Goal: Navigation & Orientation: Find specific page/section

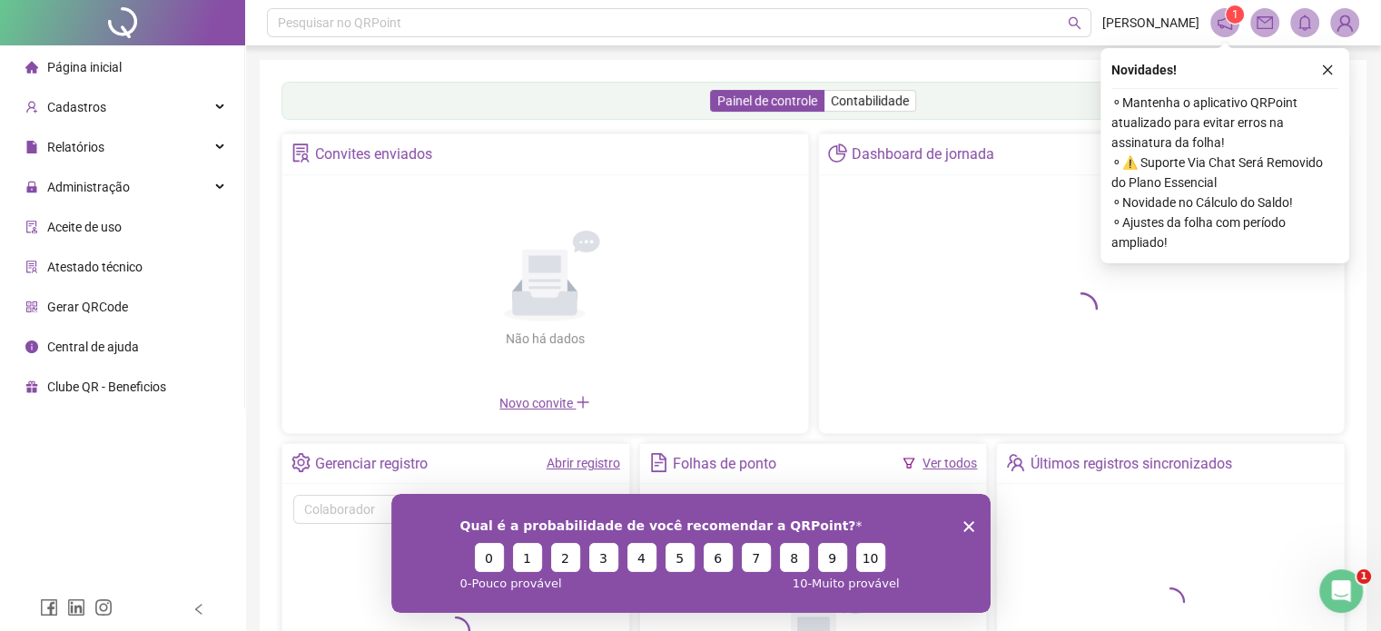
click at [972, 513] on div "Qual é a probabilidade de você recomendar a QRPoint? 0 1 2 3 4 5 6 7 8 9 10 0 -…" at bounding box center [690, 552] width 599 height 119
click at [971, 525] on icon "Encerrar pesquisa" at bounding box center [968, 525] width 11 height 11
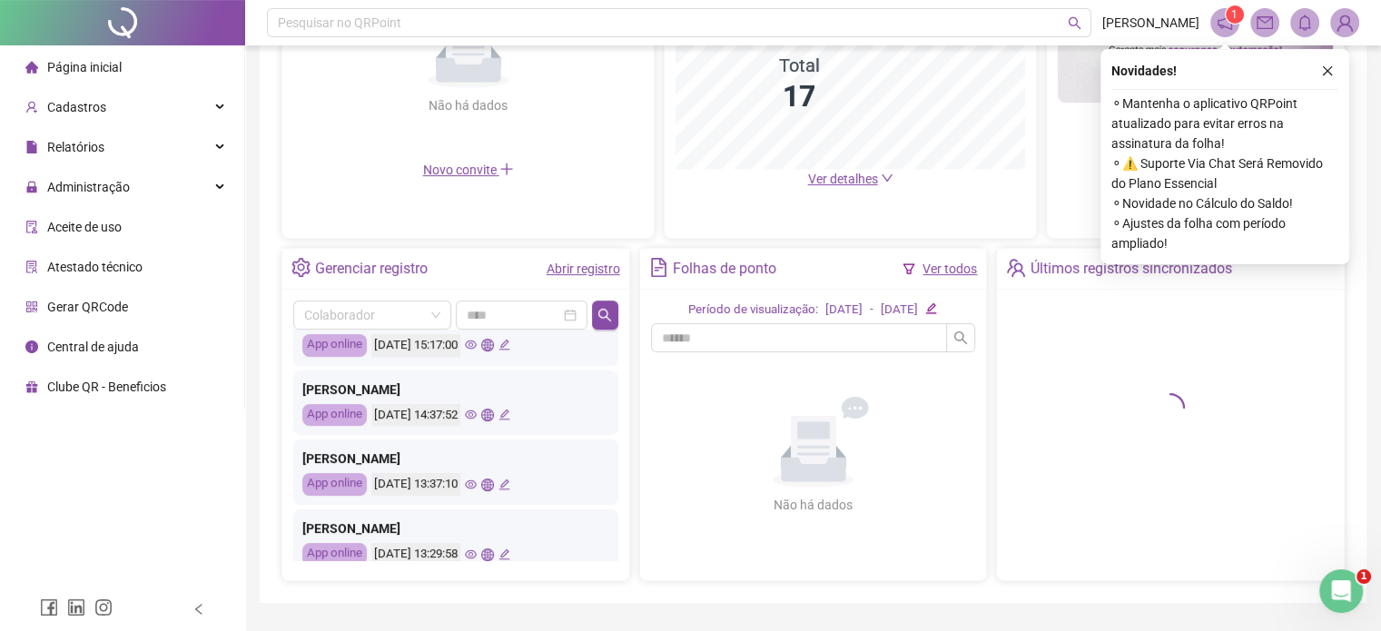
scroll to position [182, 0]
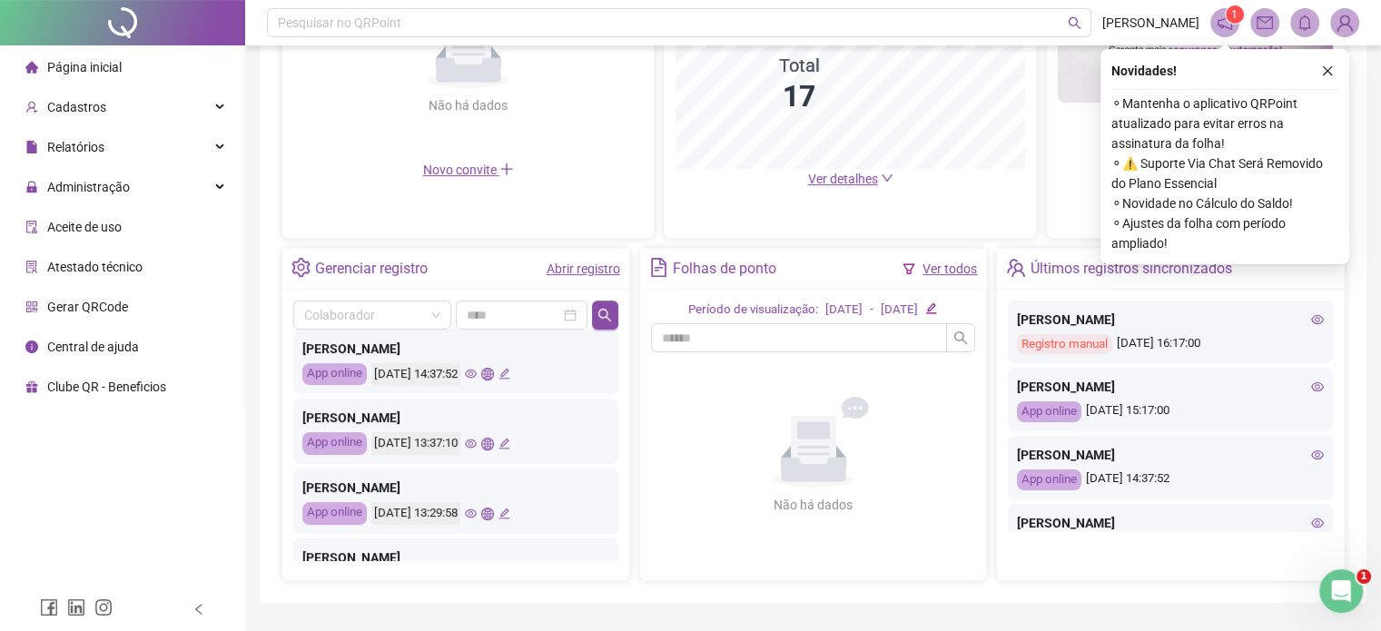
click at [477, 368] on icon "eye" at bounding box center [471, 374] width 12 height 12
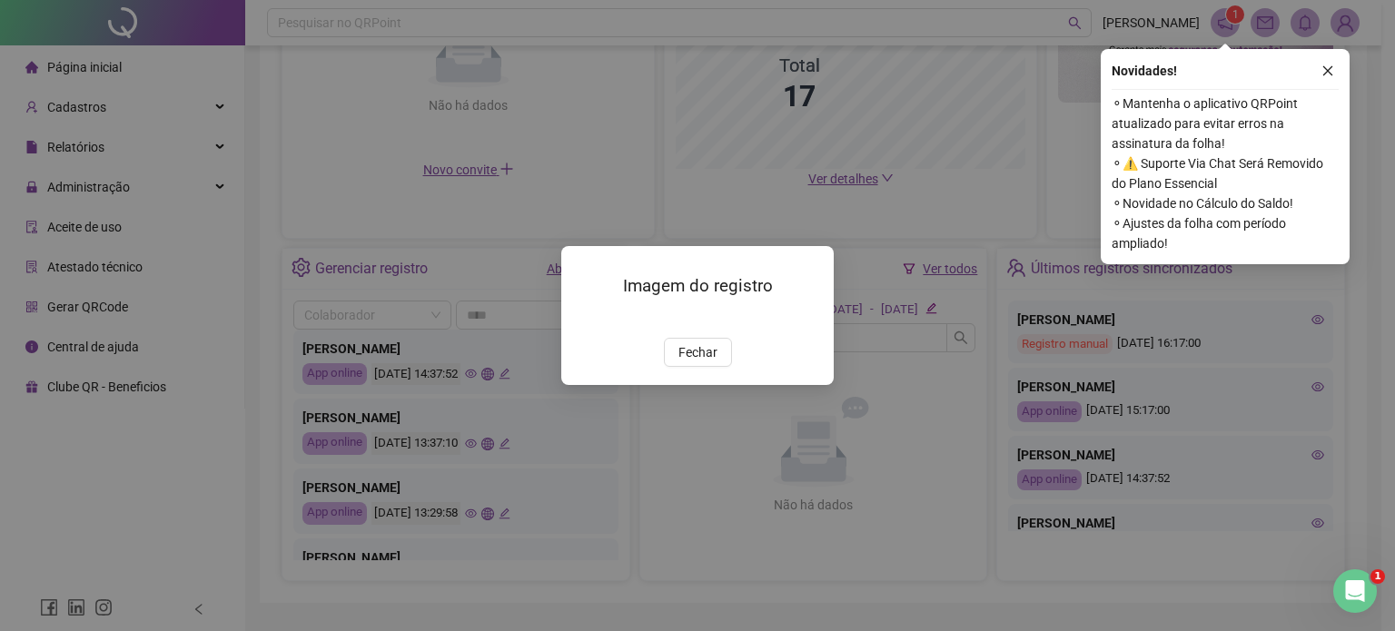
click at [450, 530] on div "Imagem do registro Fechar" at bounding box center [697, 315] width 1395 height 631
click at [692, 367] on button "Fechar" at bounding box center [698, 352] width 68 height 29
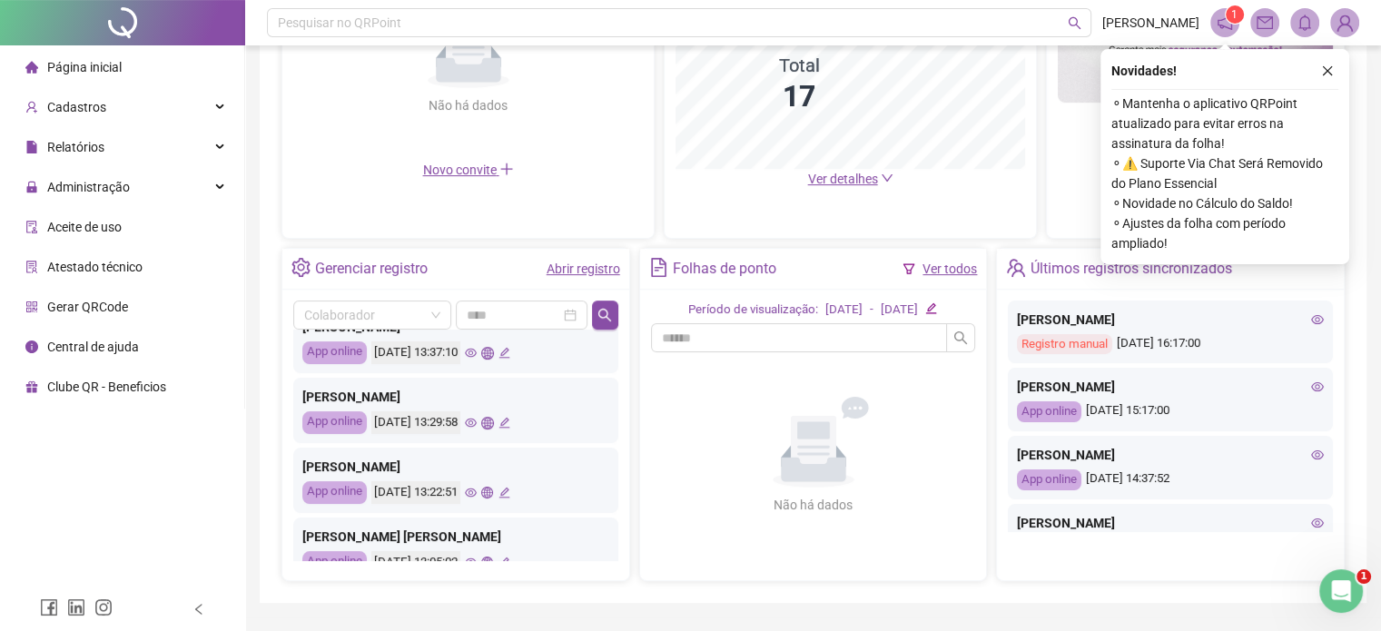
scroll to position [363, 0]
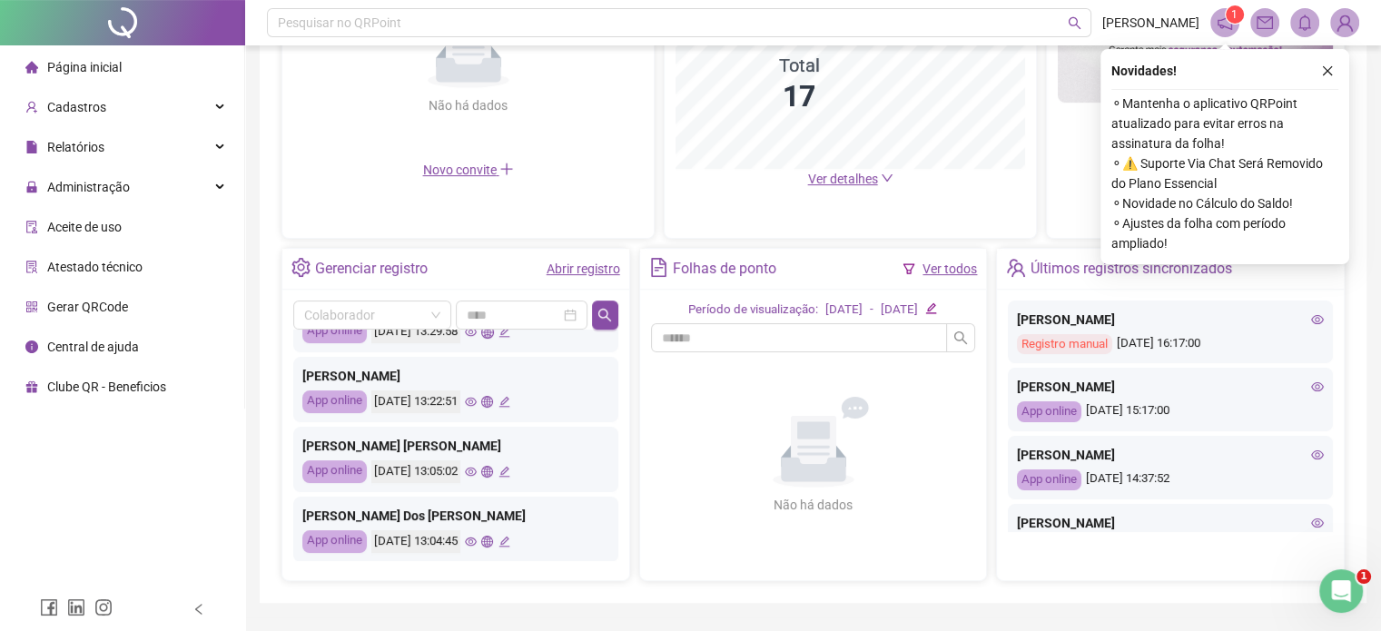
click at [477, 335] on icon "eye" at bounding box center [471, 332] width 12 height 12
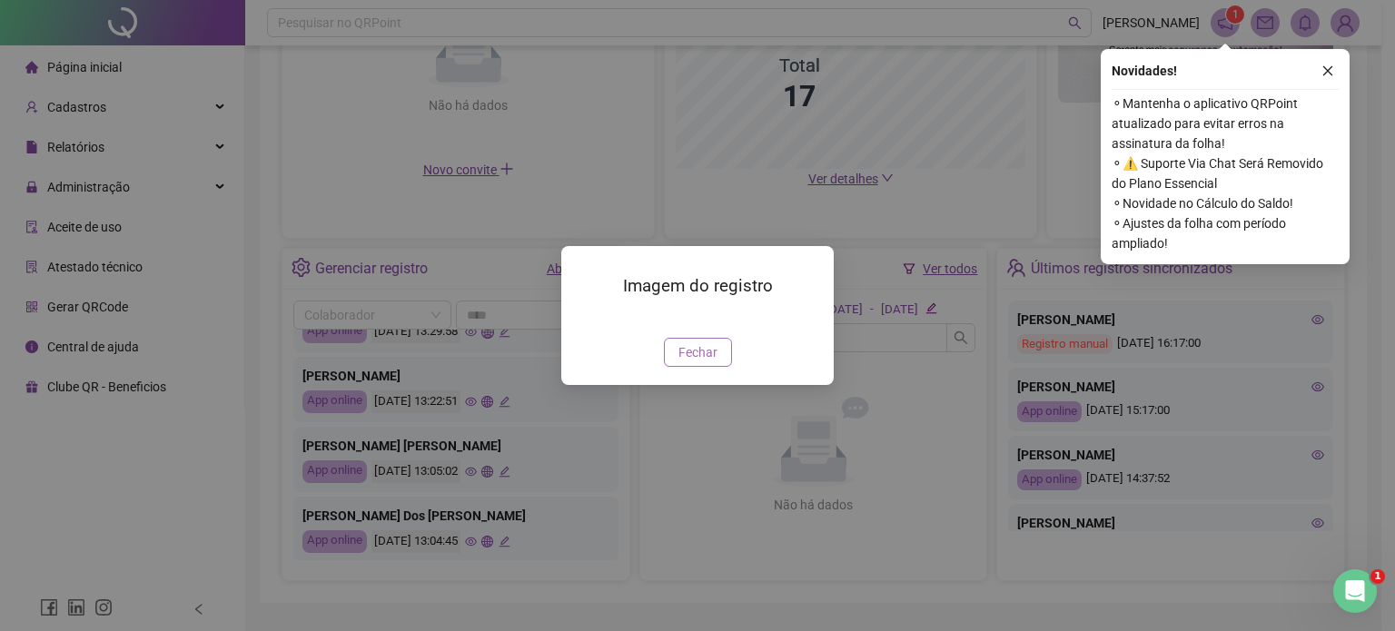
click at [702, 362] on span "Fechar" at bounding box center [697, 352] width 39 height 20
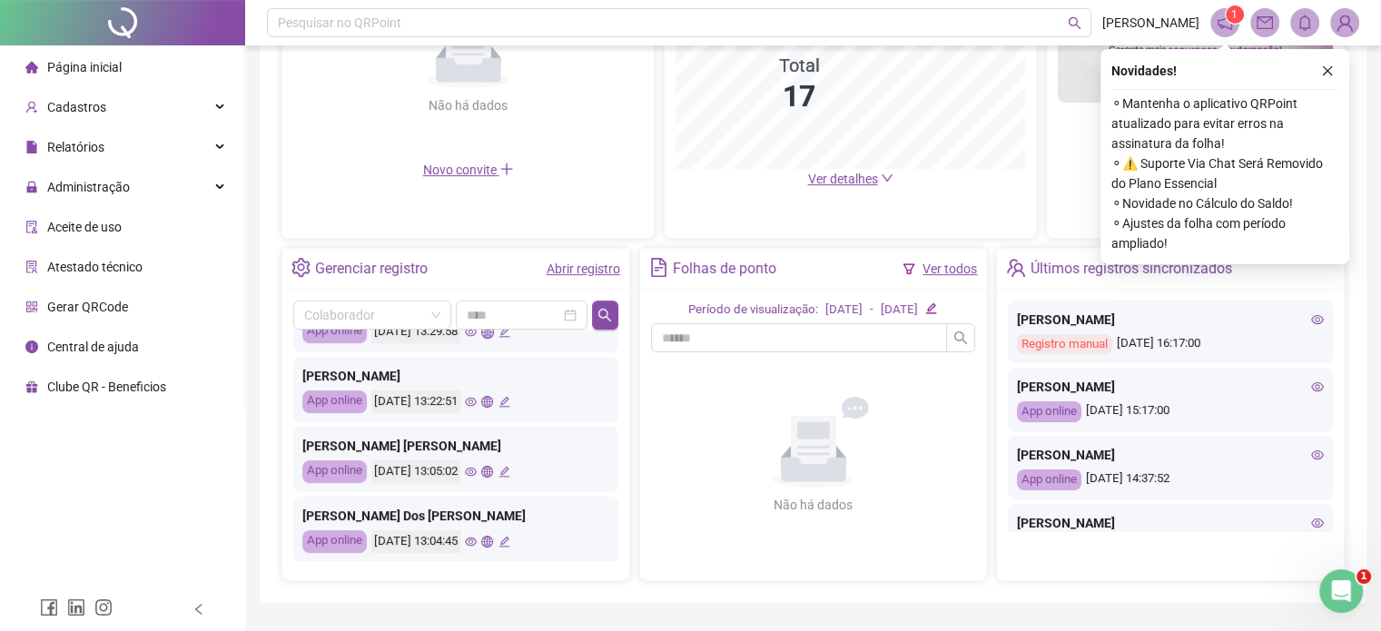
click at [477, 468] on icon "eye" at bounding box center [471, 472] width 12 height 12
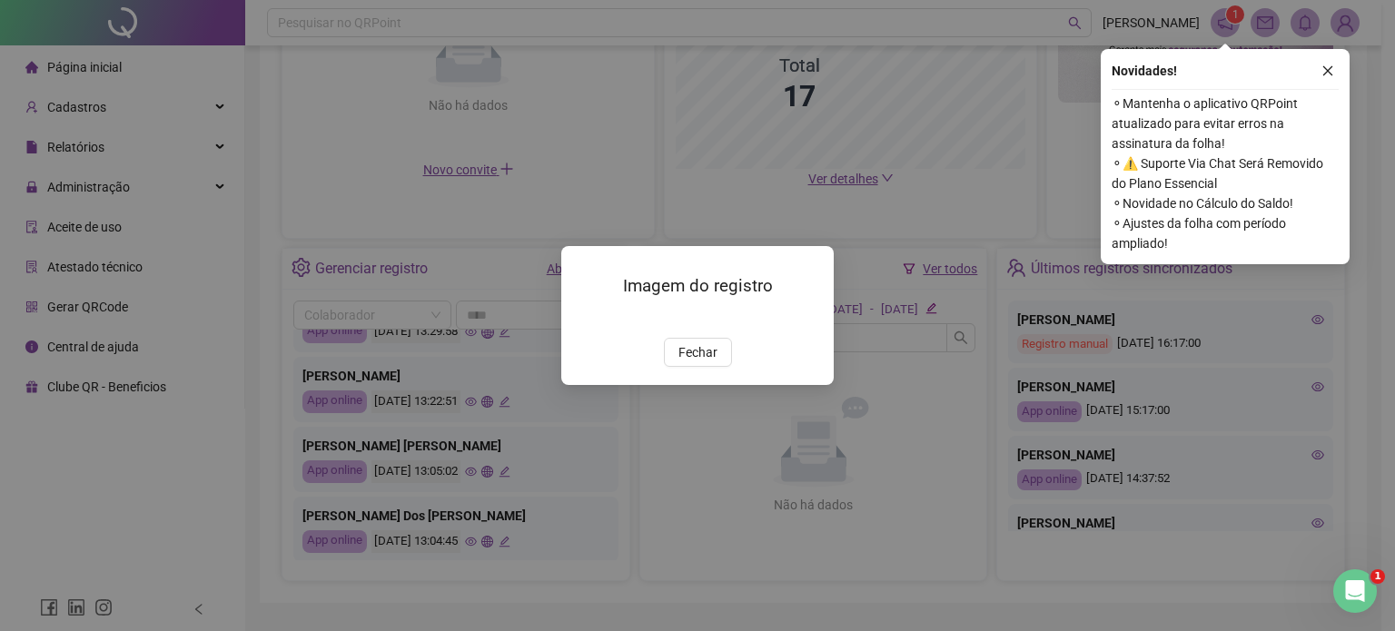
click at [583, 319] on img at bounding box center [583, 319] width 0 height 0
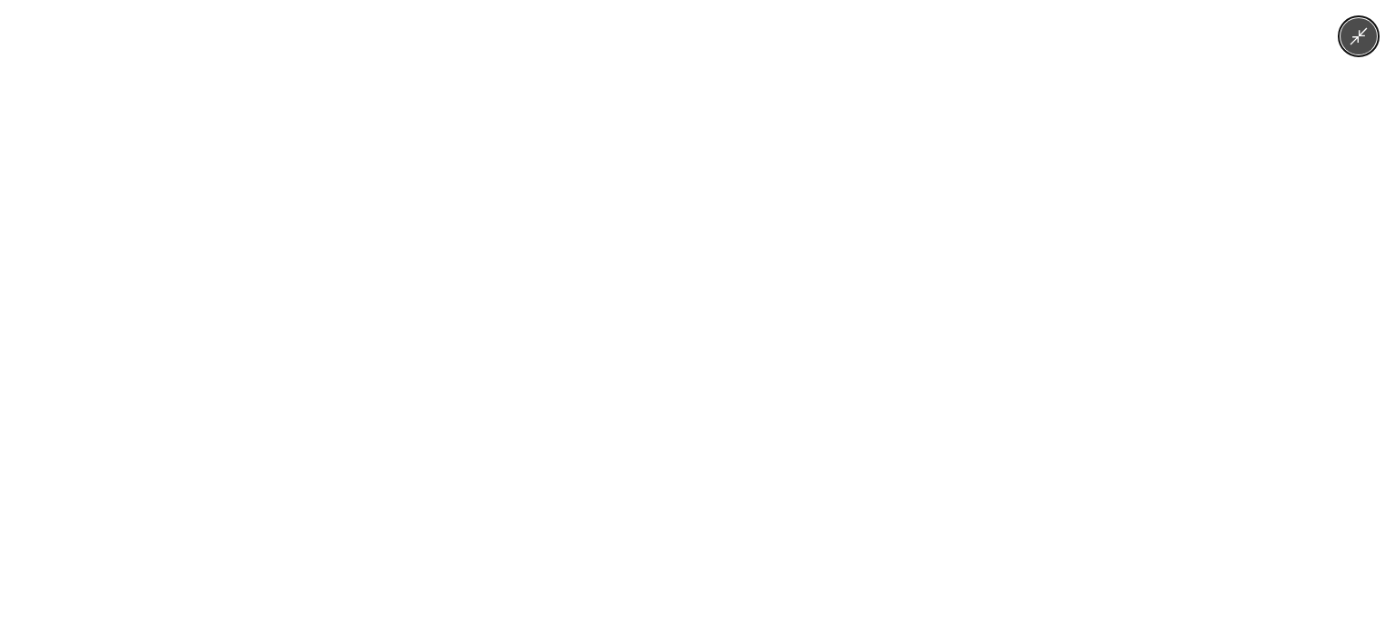
click at [242, 439] on div at bounding box center [697, 315] width 1395 height 631
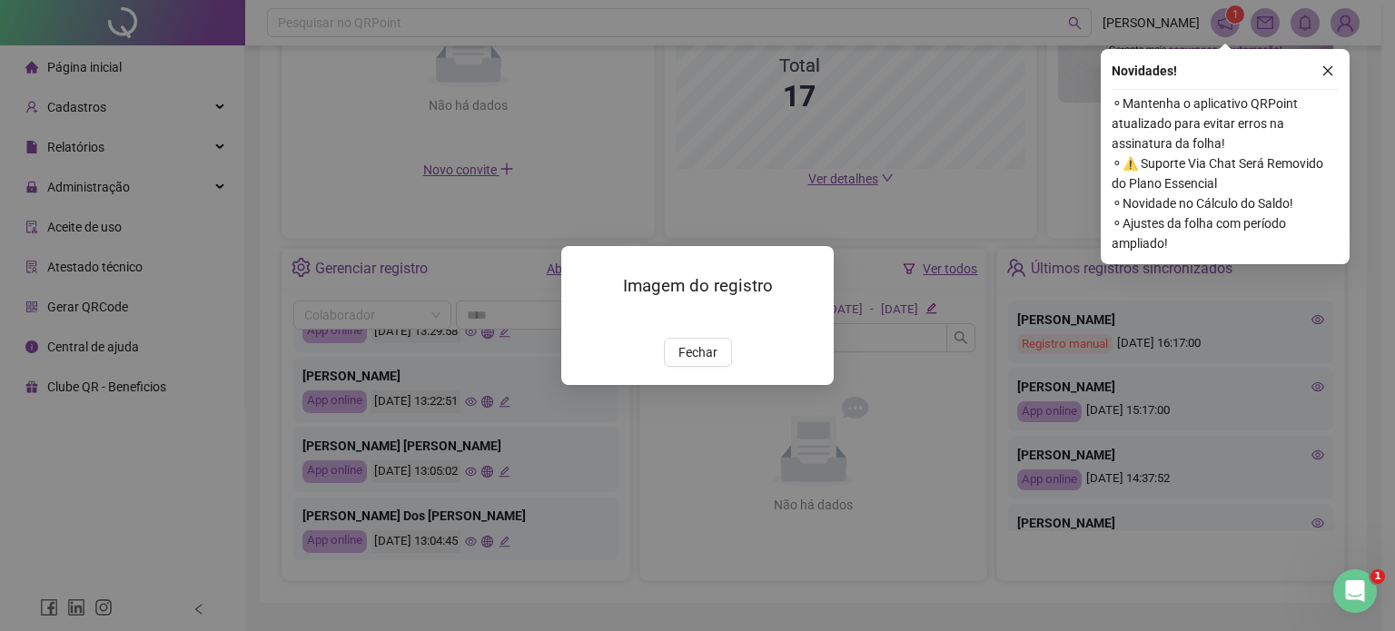
click at [410, 500] on div "Imagem do registro Fechar" at bounding box center [697, 315] width 1395 height 631
click at [725, 367] on button "Fechar" at bounding box center [698, 352] width 68 height 29
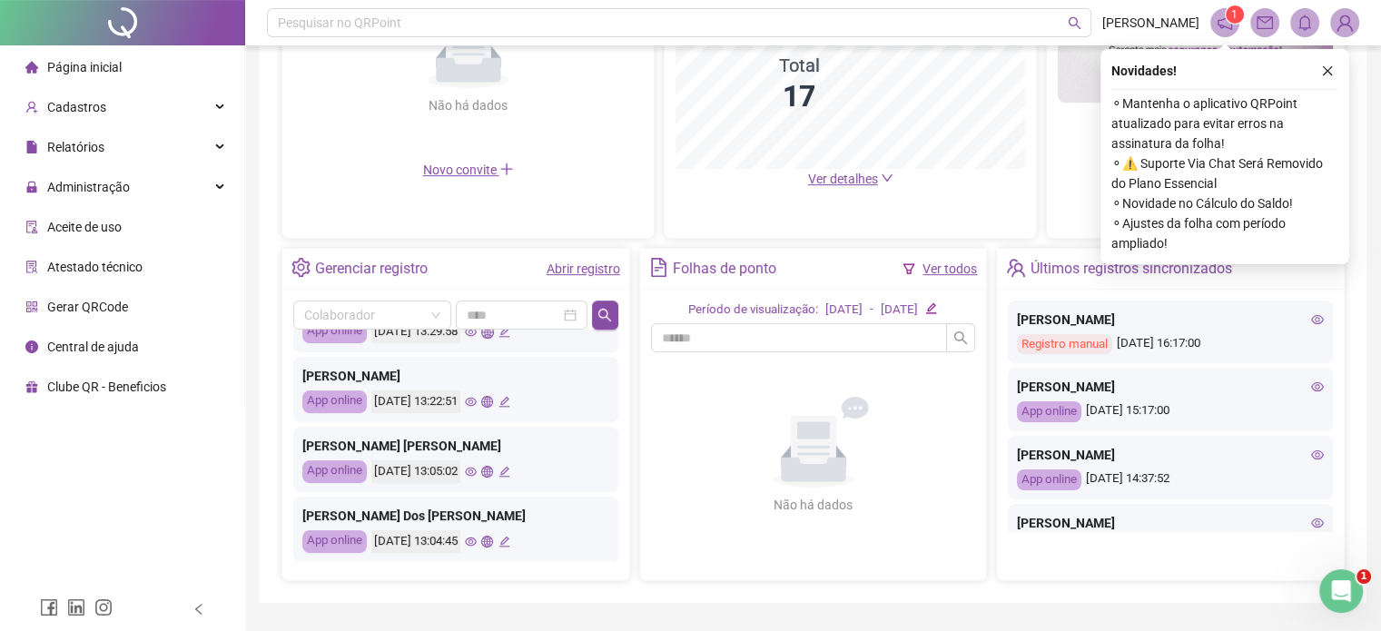
click at [477, 538] on icon "eye" at bounding box center [471, 542] width 12 height 9
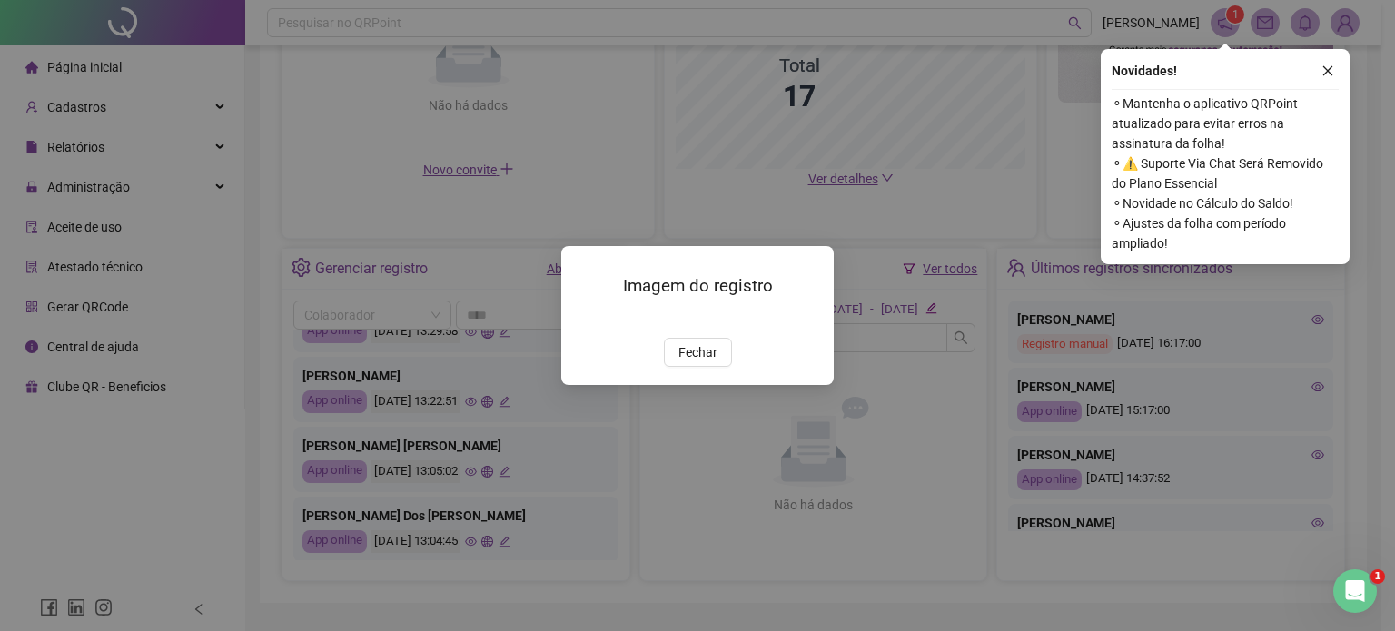
click at [583, 319] on img at bounding box center [583, 319] width 0 height 0
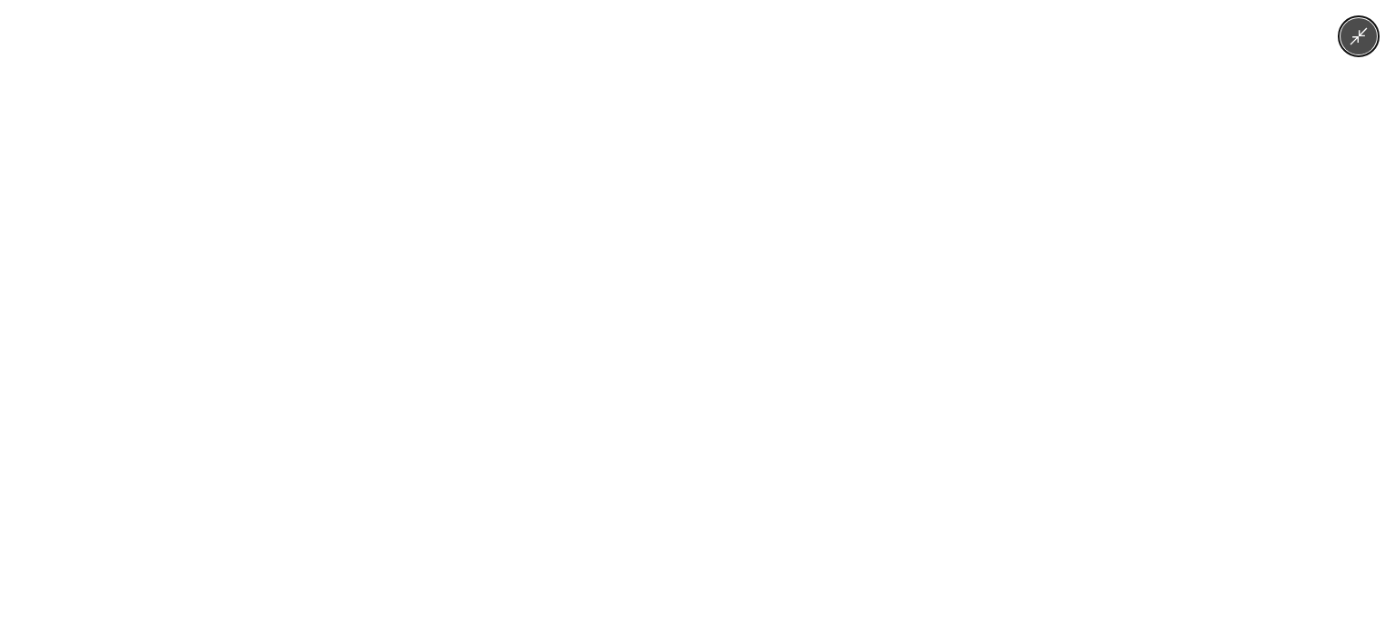
click at [313, 468] on div at bounding box center [697, 315] width 1395 height 631
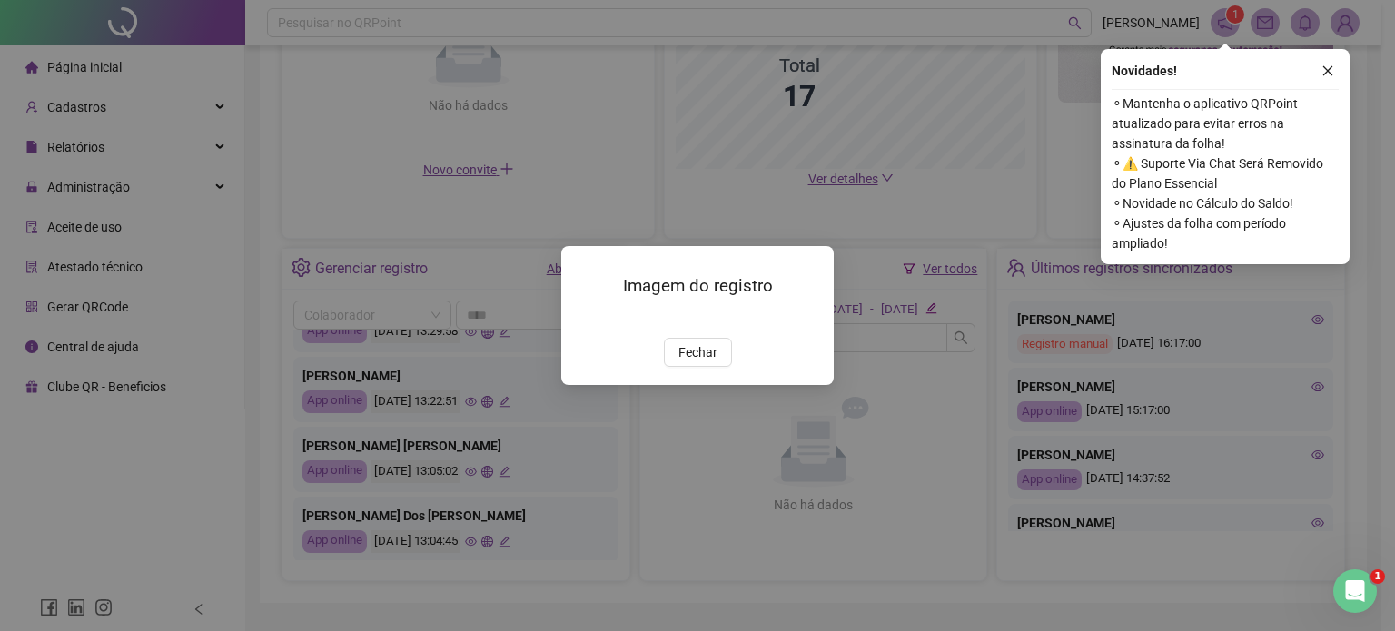
click at [698, 385] on div "Imagem do registro Fechar" at bounding box center [697, 315] width 272 height 139
click at [696, 362] on span "Fechar" at bounding box center [697, 352] width 39 height 20
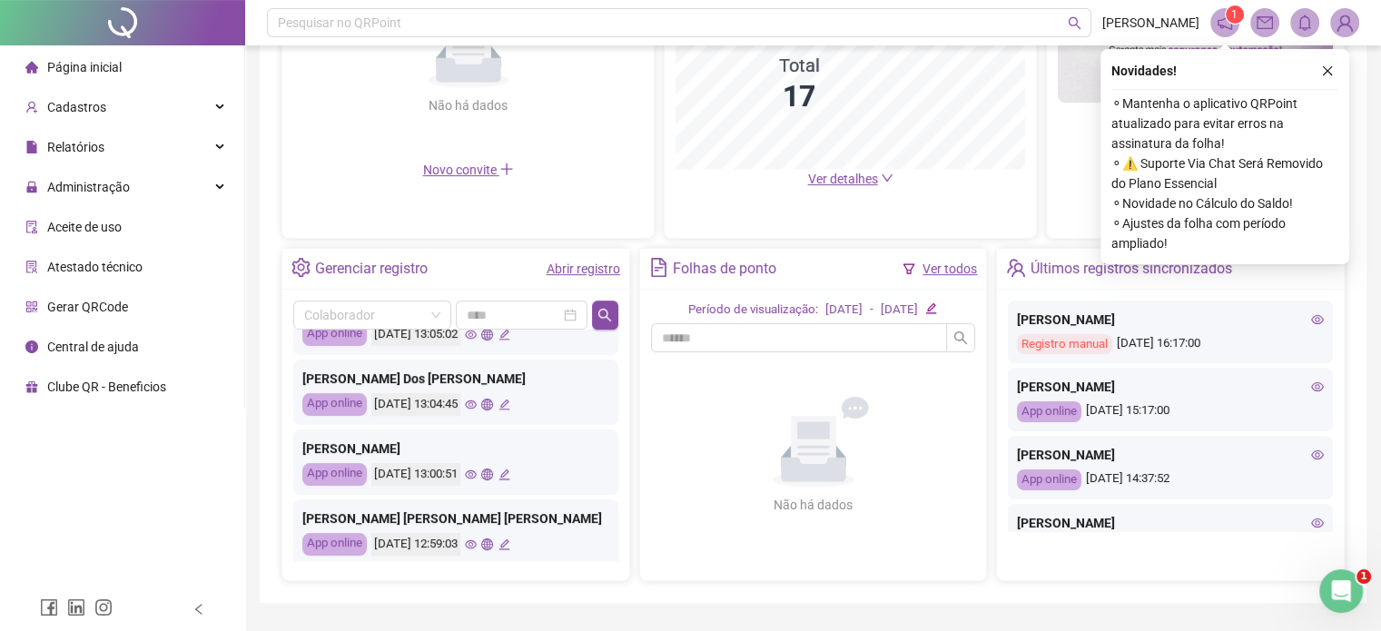
scroll to position [545, 0]
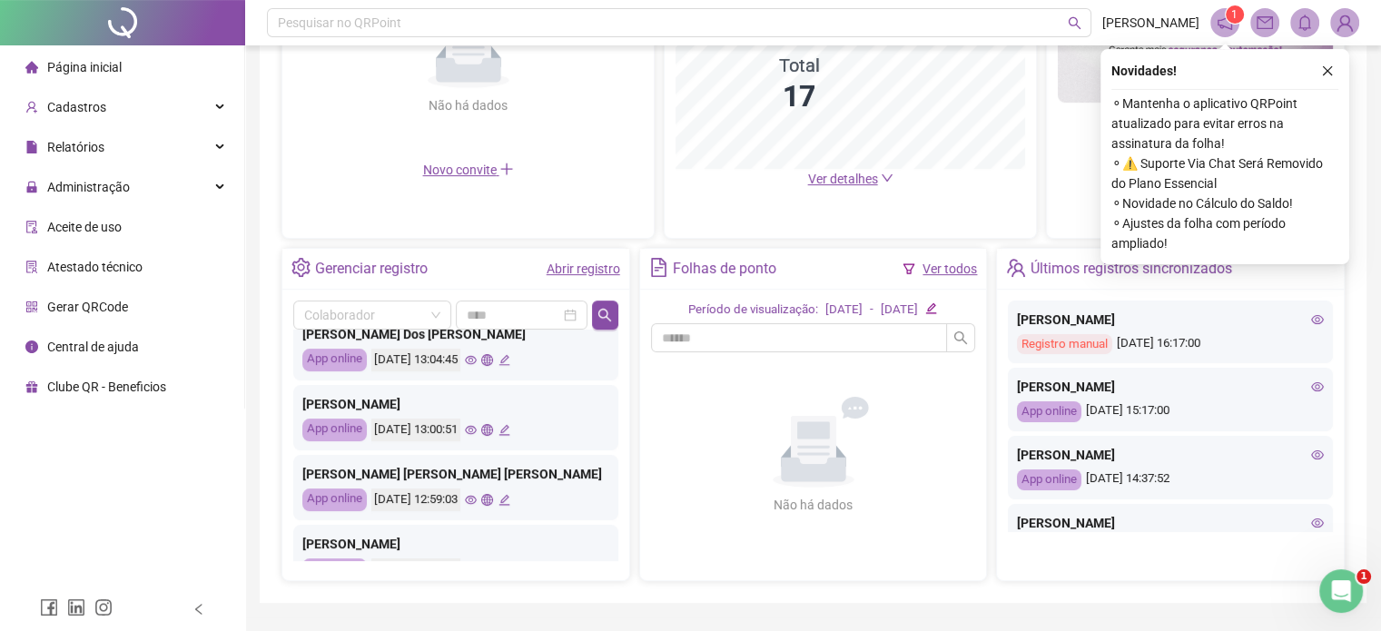
click at [477, 424] on icon "eye" at bounding box center [471, 430] width 12 height 12
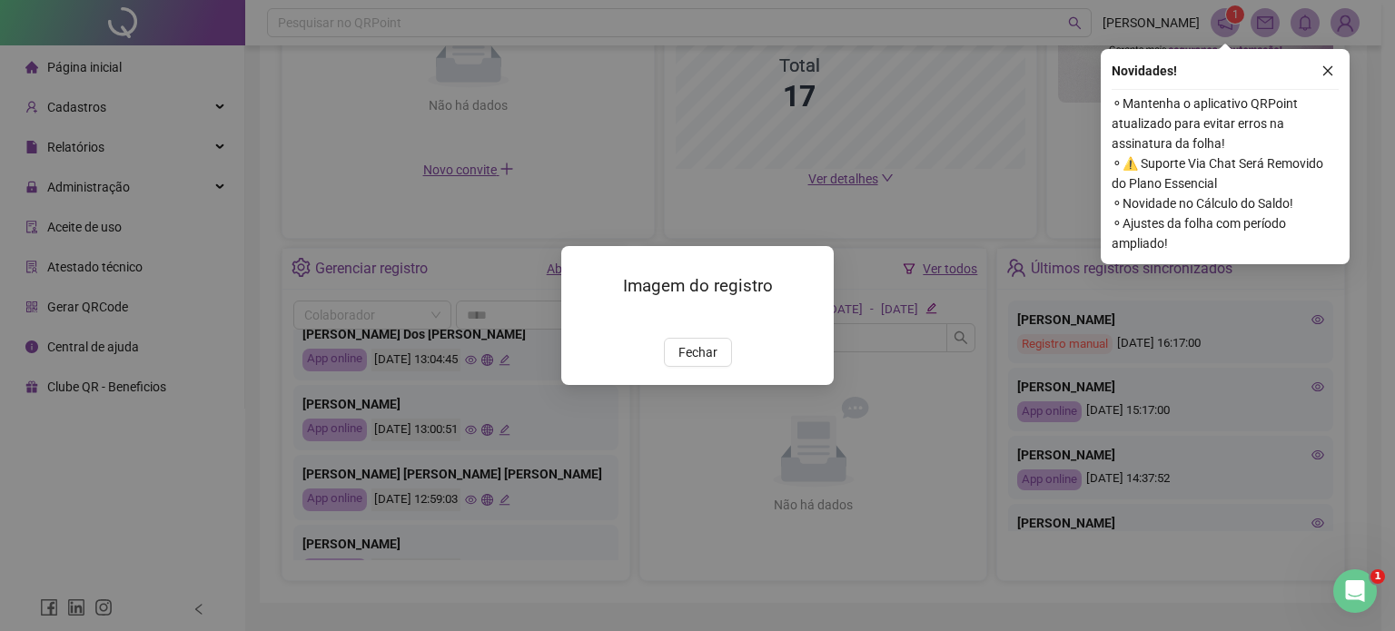
click at [583, 319] on img at bounding box center [583, 319] width 0 height 0
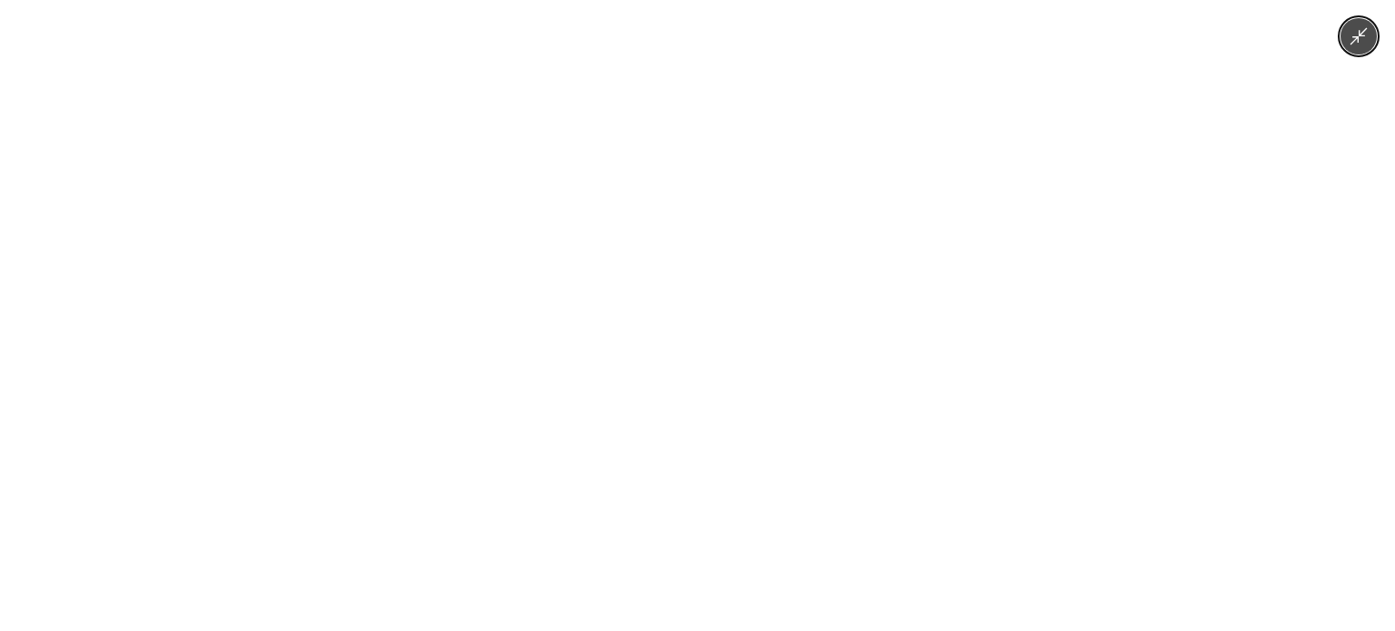
click at [731, 403] on img at bounding box center [696, 315] width 473 height 631
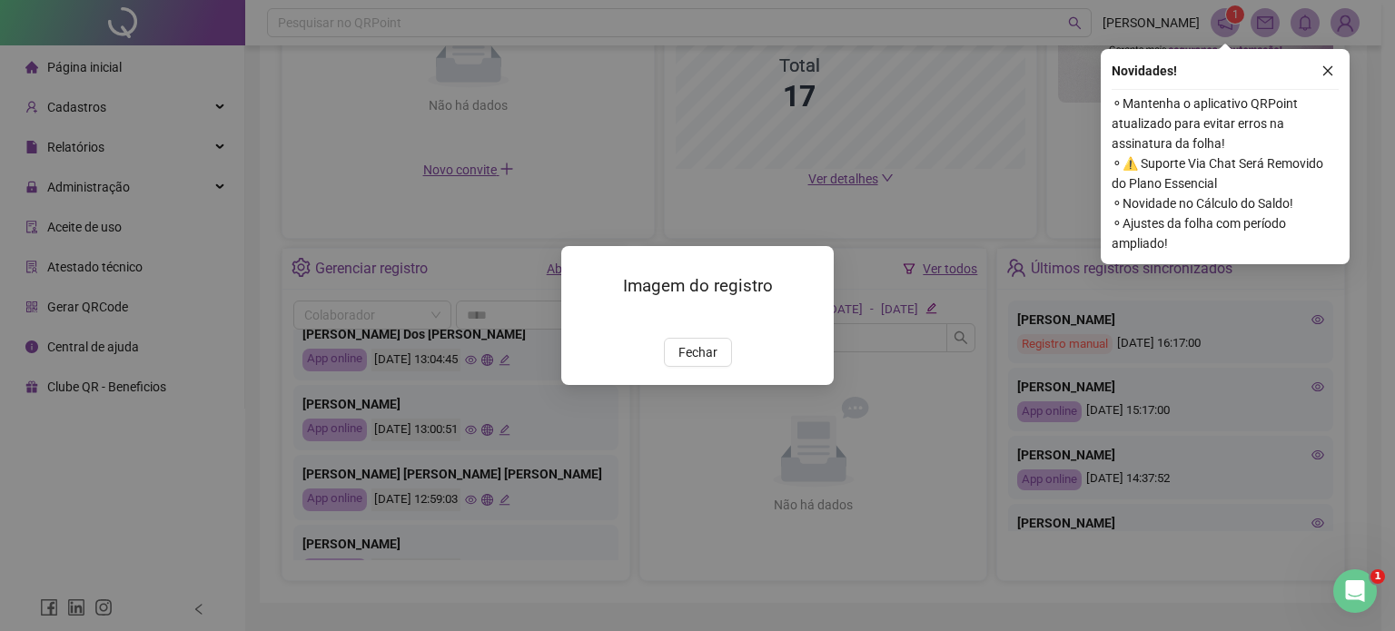
click at [694, 362] on span "Fechar" at bounding box center [697, 352] width 39 height 20
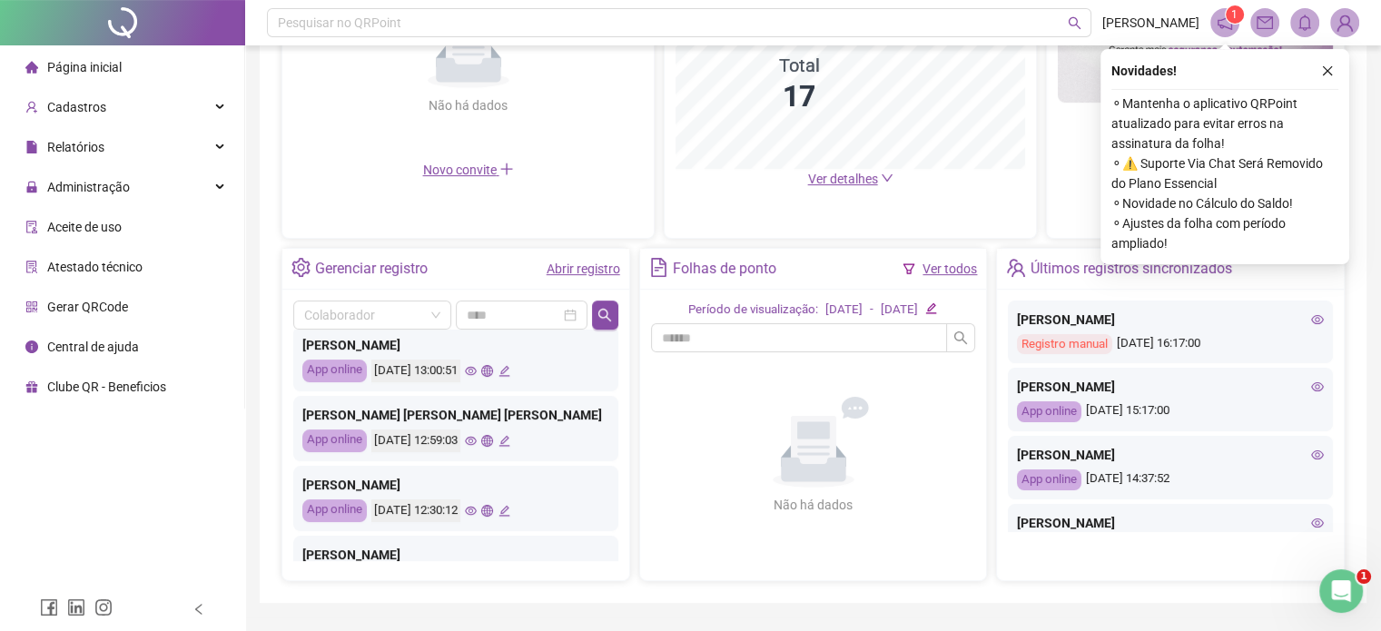
scroll to position [636, 0]
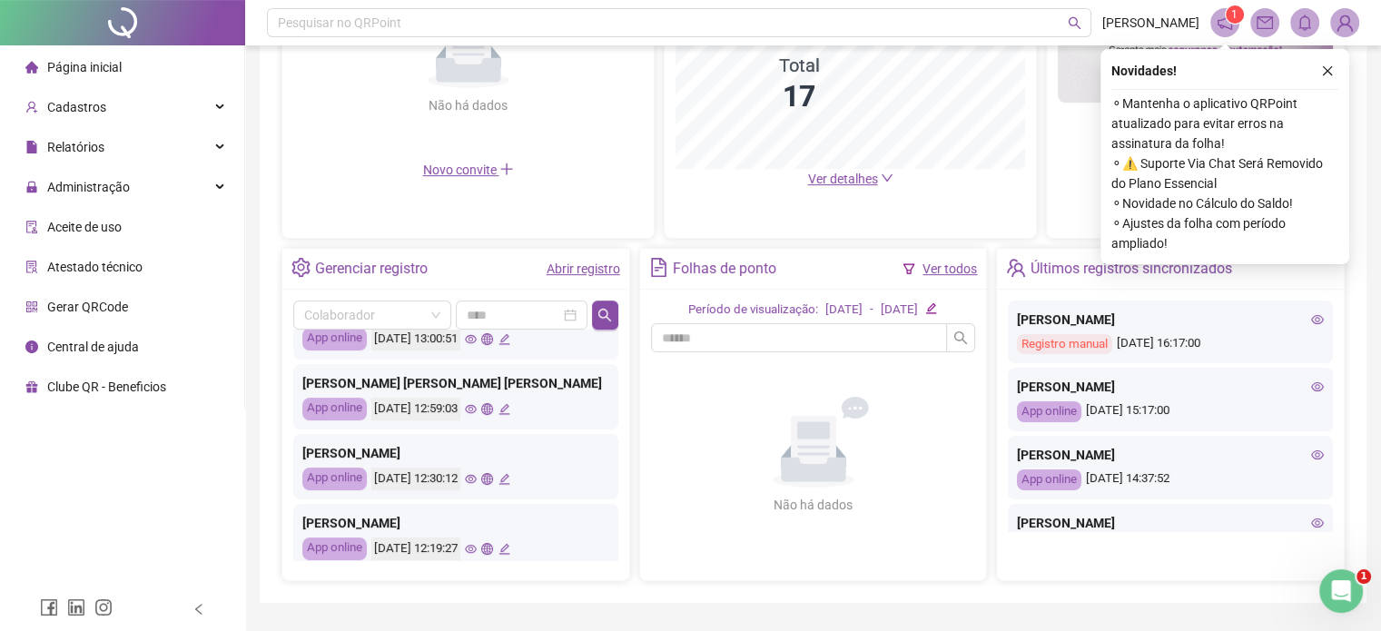
click at [477, 476] on icon "eye" at bounding box center [471, 479] width 12 height 12
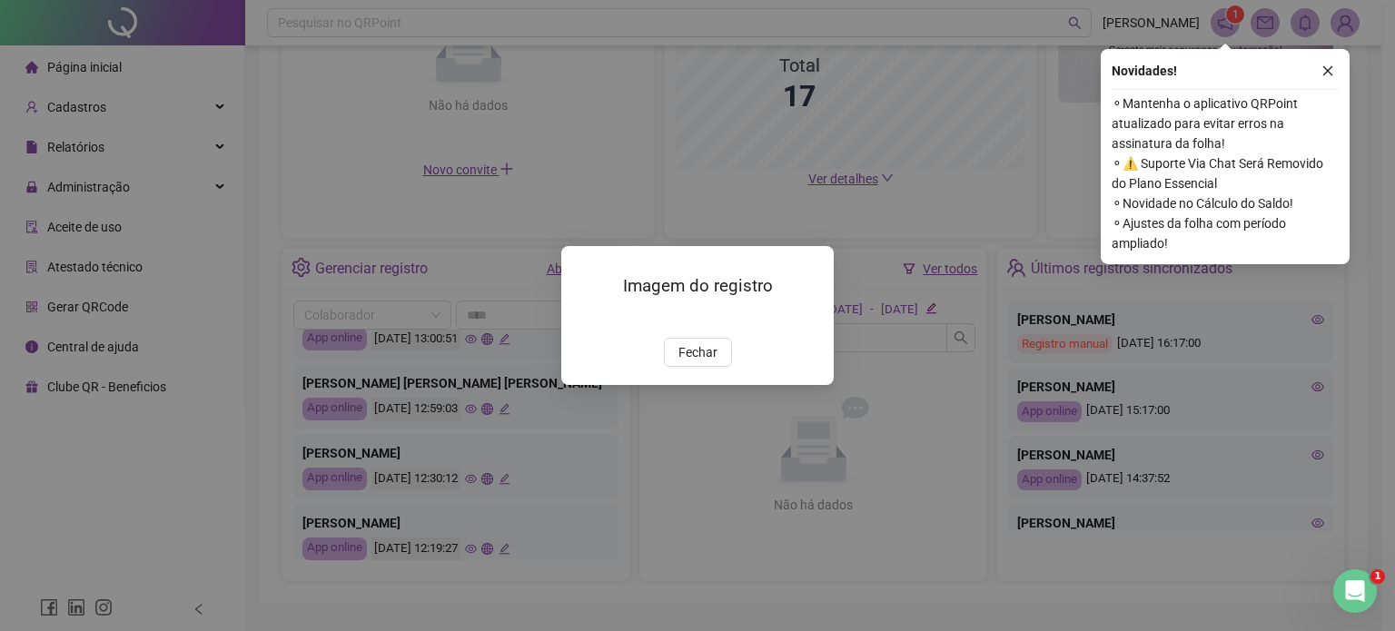
drag, startPoint x: 401, startPoint y: 490, endPoint x: 411, endPoint y: 491, distance: 10.2
click at [403, 490] on div "Imagem do registro Fechar" at bounding box center [697, 315] width 1395 height 631
click at [714, 362] on span "Fechar" at bounding box center [697, 352] width 39 height 20
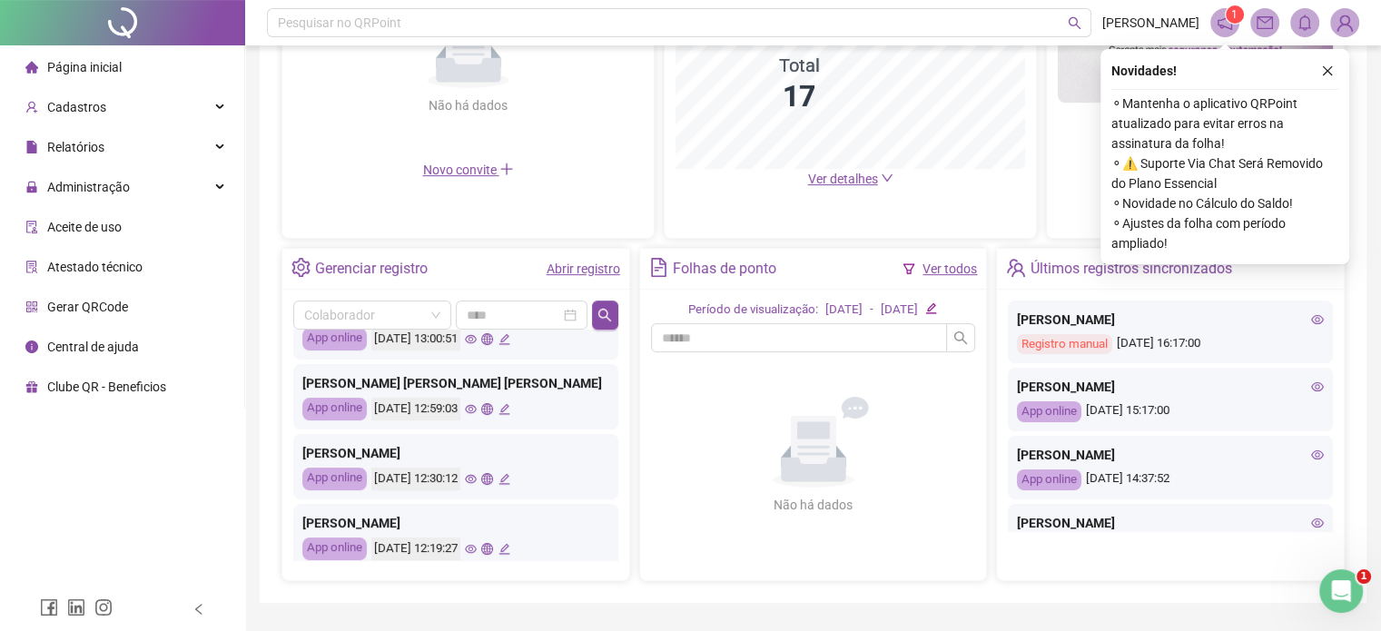
click at [477, 547] on icon "eye" at bounding box center [471, 549] width 12 height 9
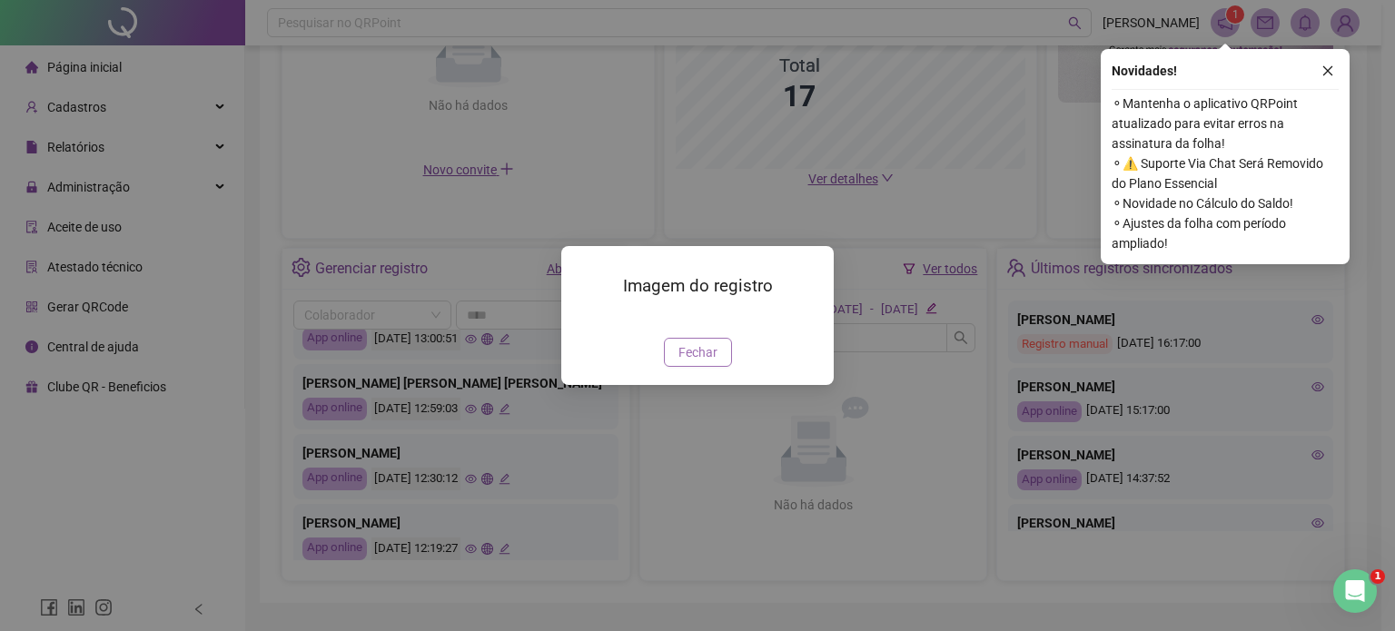
click at [691, 362] on span "Fechar" at bounding box center [697, 352] width 39 height 20
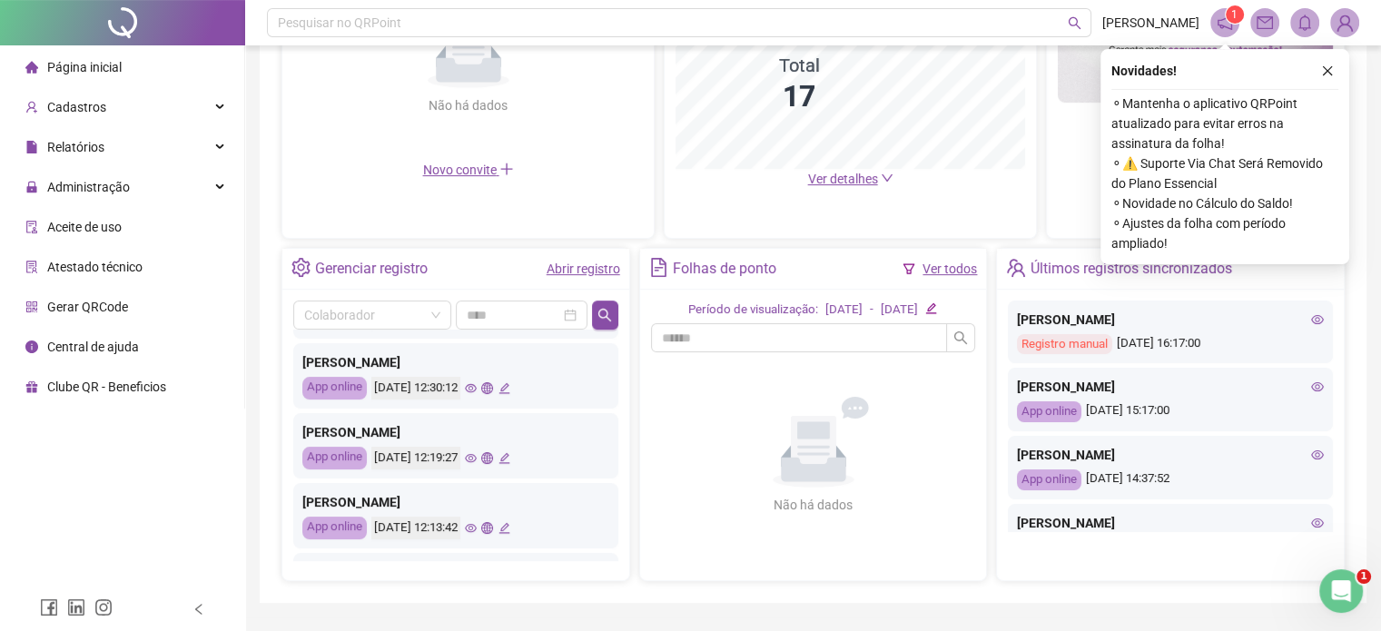
scroll to position [817, 0]
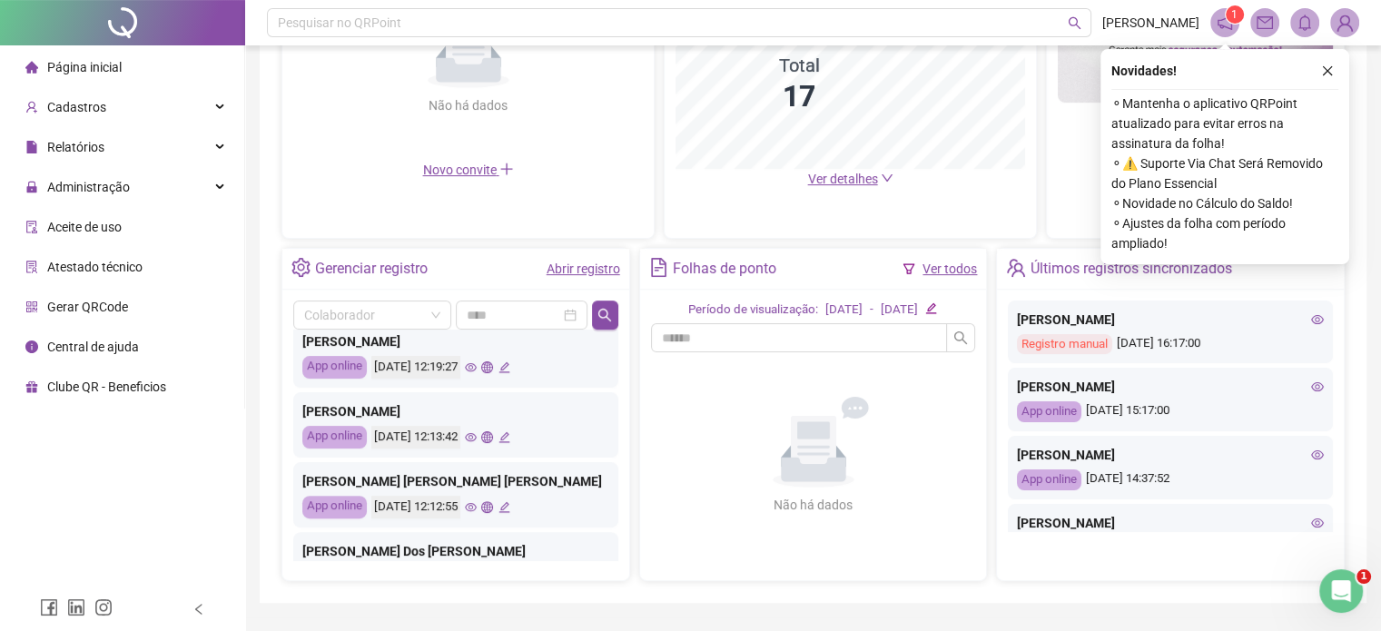
click at [477, 439] on icon "eye" at bounding box center [471, 437] width 12 height 9
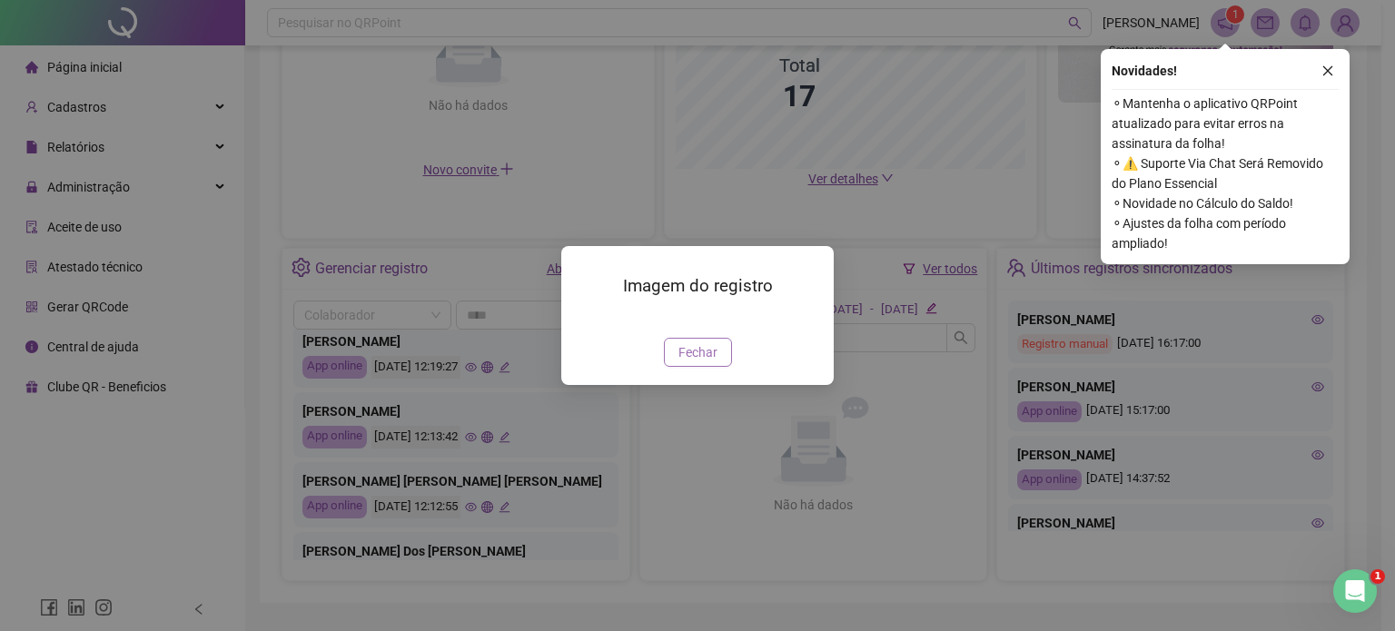
click at [702, 362] on span "Fechar" at bounding box center [697, 352] width 39 height 20
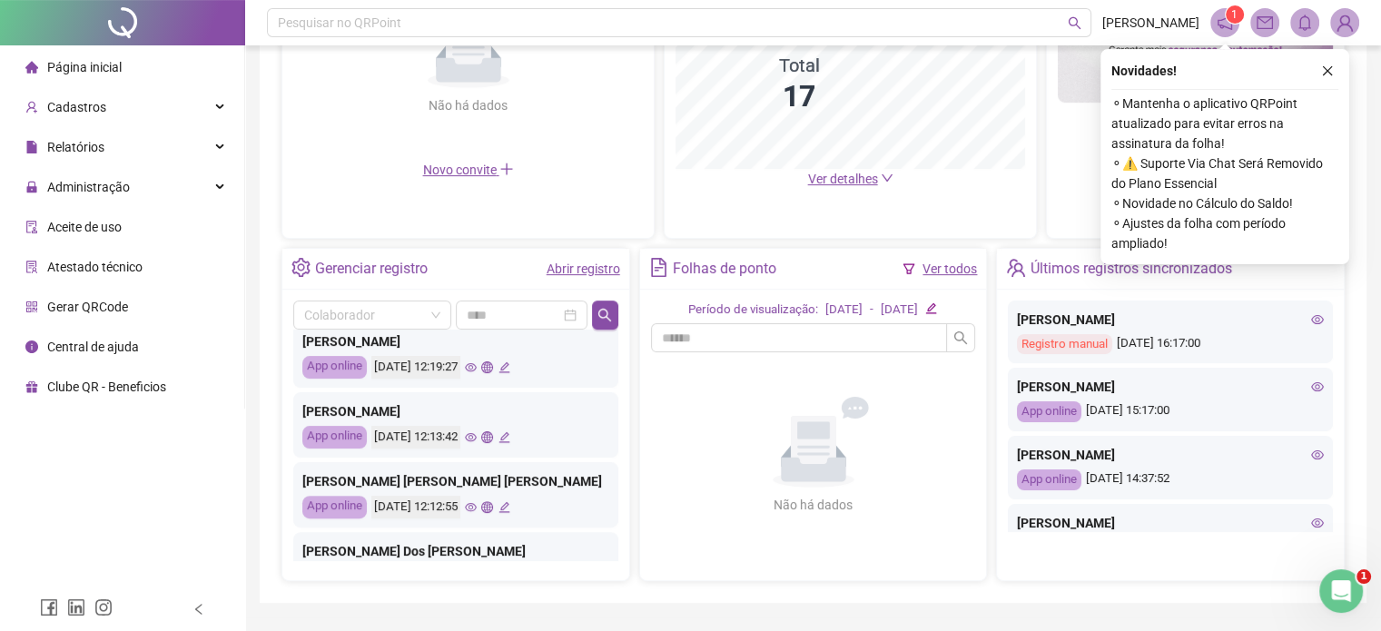
click at [477, 508] on icon "eye" at bounding box center [471, 507] width 12 height 12
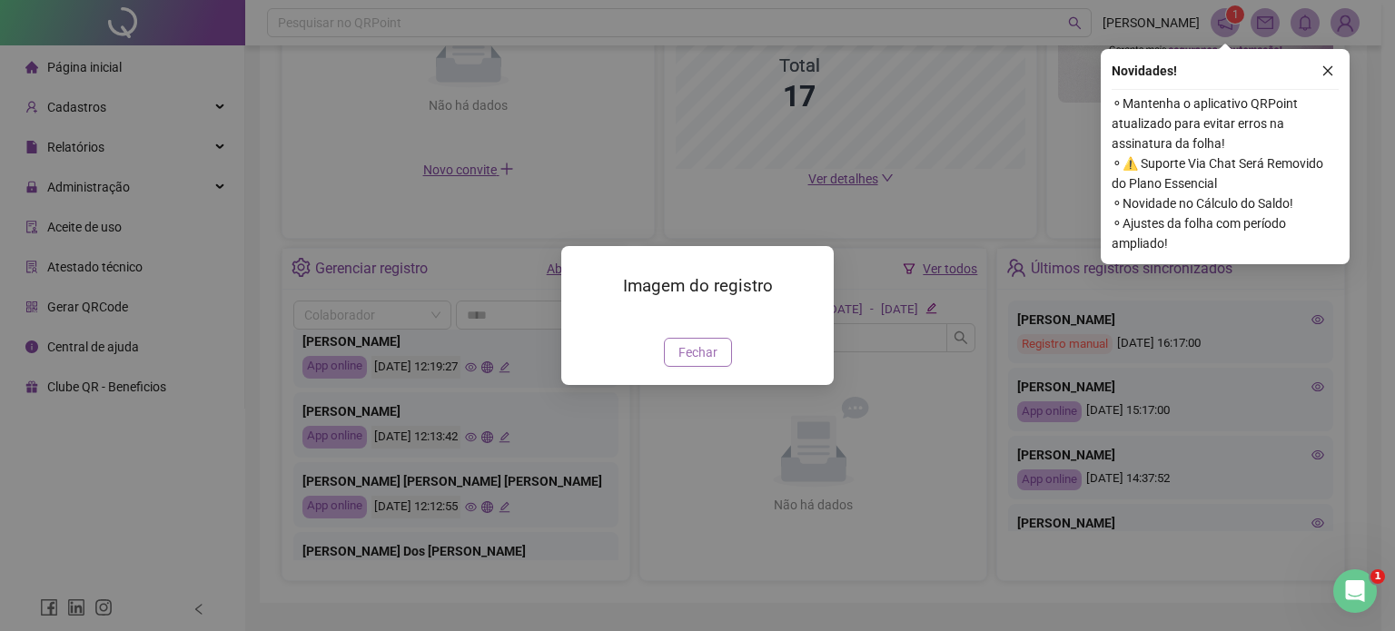
click at [711, 362] on span "Fechar" at bounding box center [697, 352] width 39 height 20
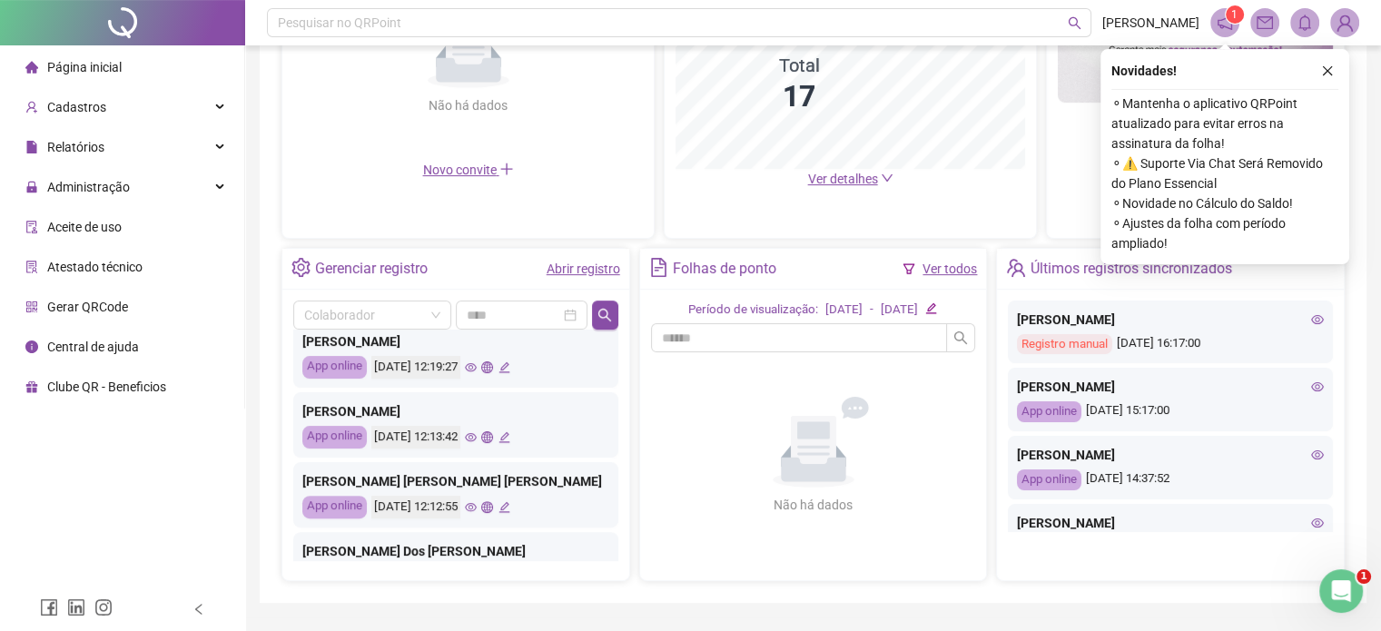
click at [497, 513] on div "[DATE] 12:12:55" at bounding box center [440, 507] width 139 height 23
click at [477, 506] on icon "eye" at bounding box center [471, 506] width 12 height 9
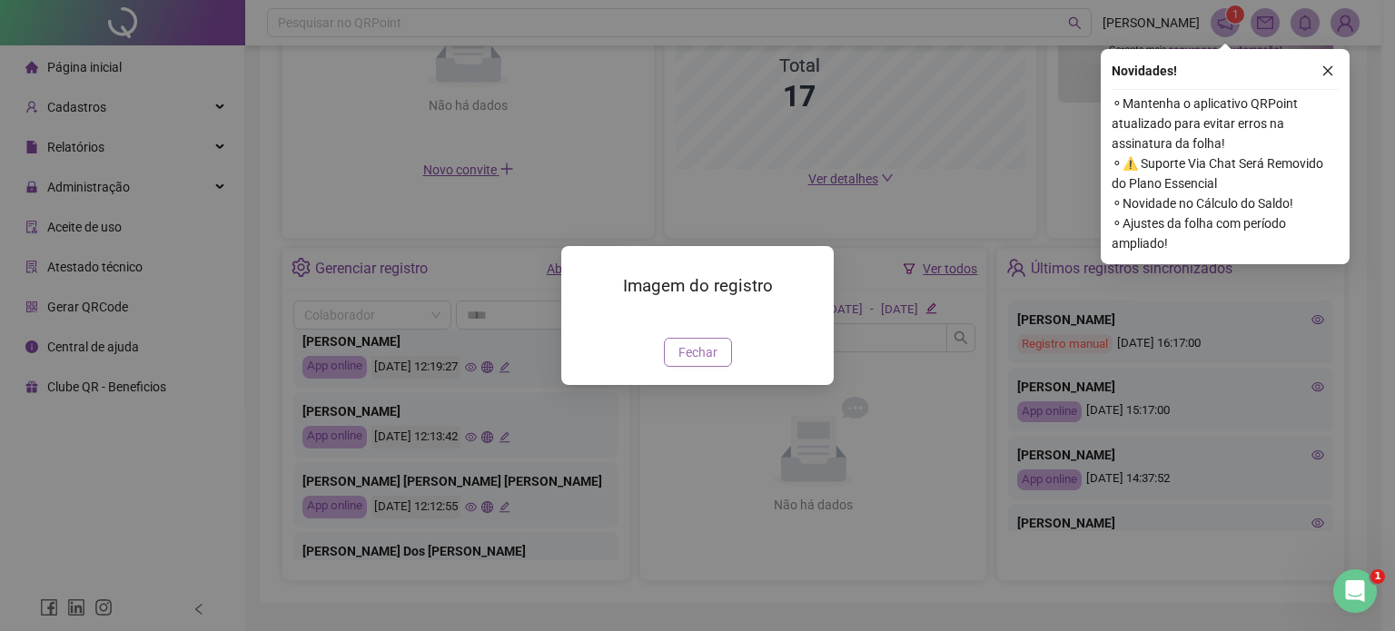
click at [688, 362] on span "Fechar" at bounding box center [697, 352] width 39 height 20
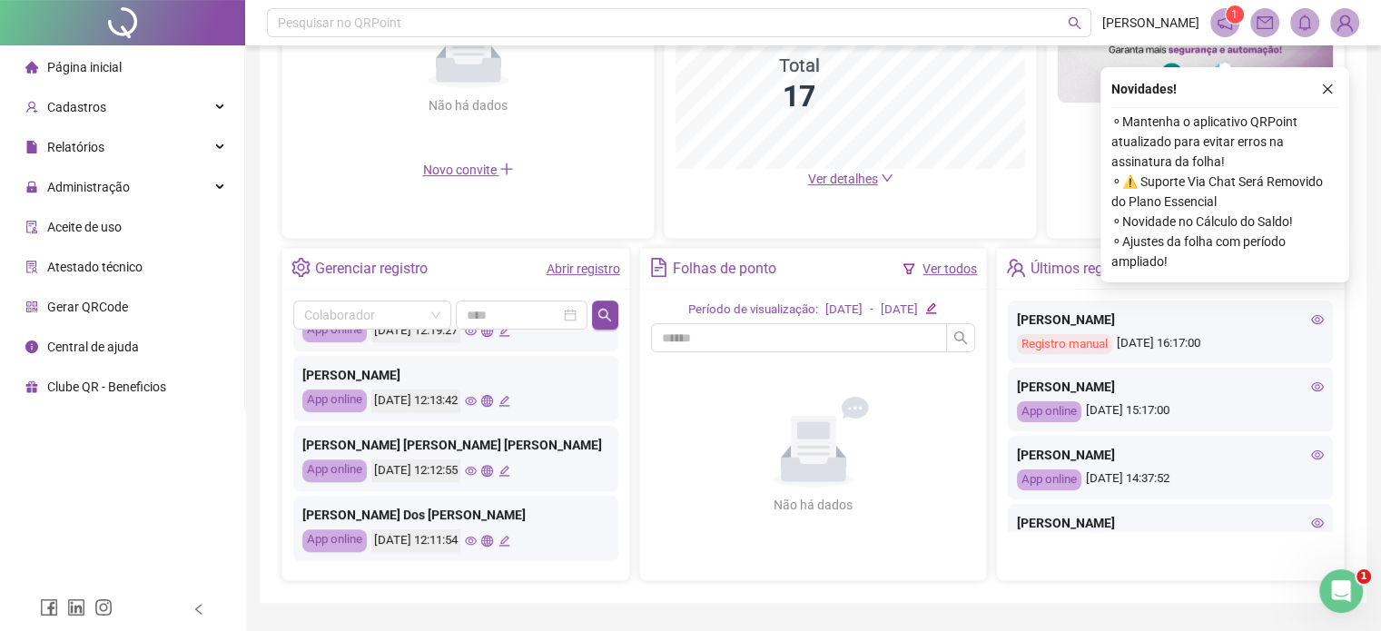
scroll to position [549, 0]
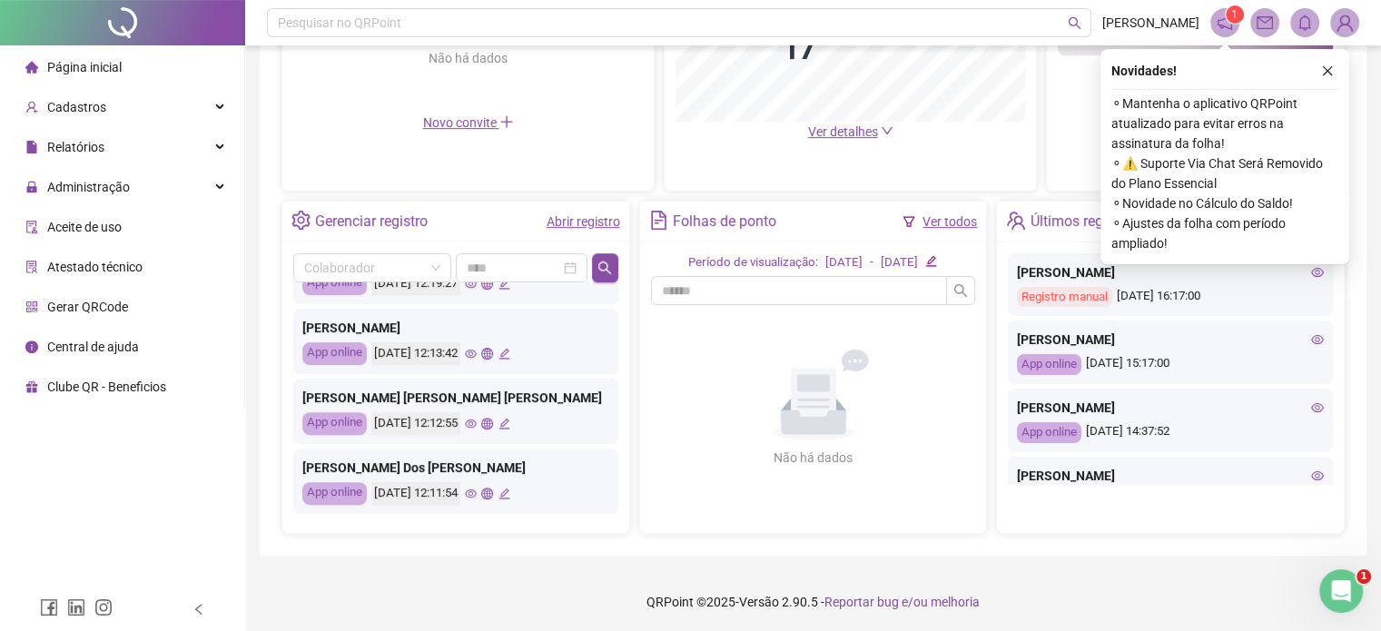
click at [477, 492] on icon "eye" at bounding box center [471, 493] width 12 height 9
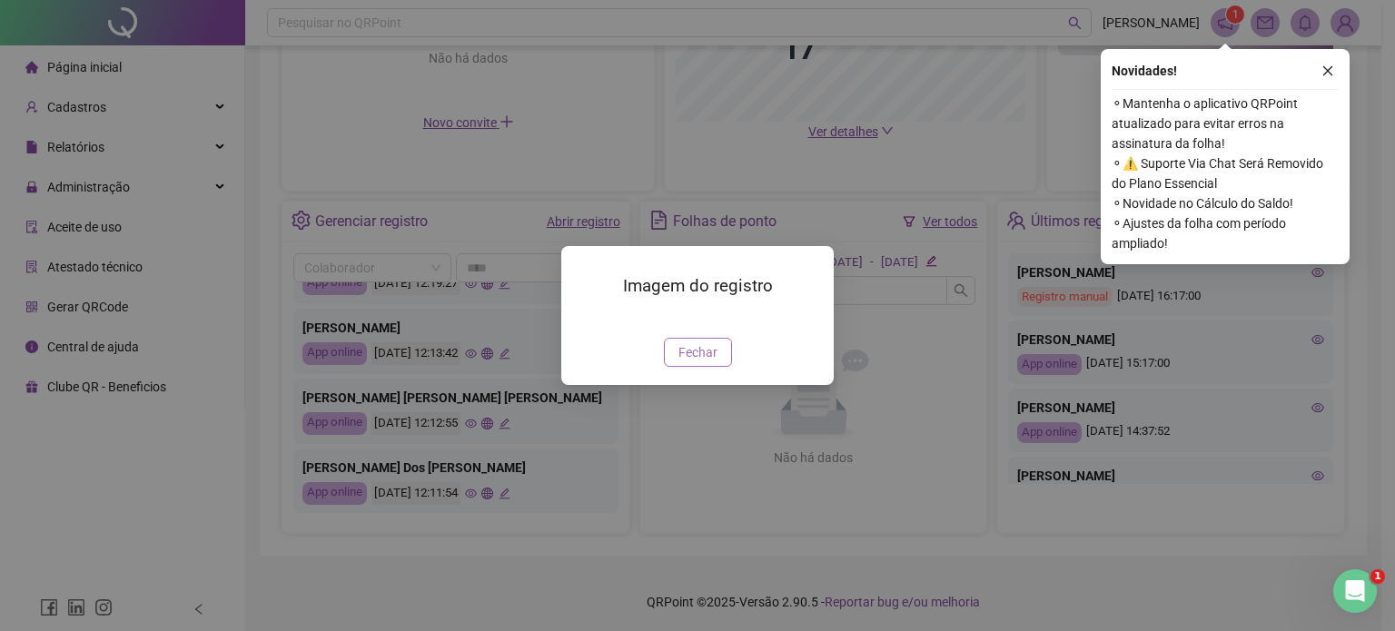
click at [695, 362] on span "Fechar" at bounding box center [697, 352] width 39 height 20
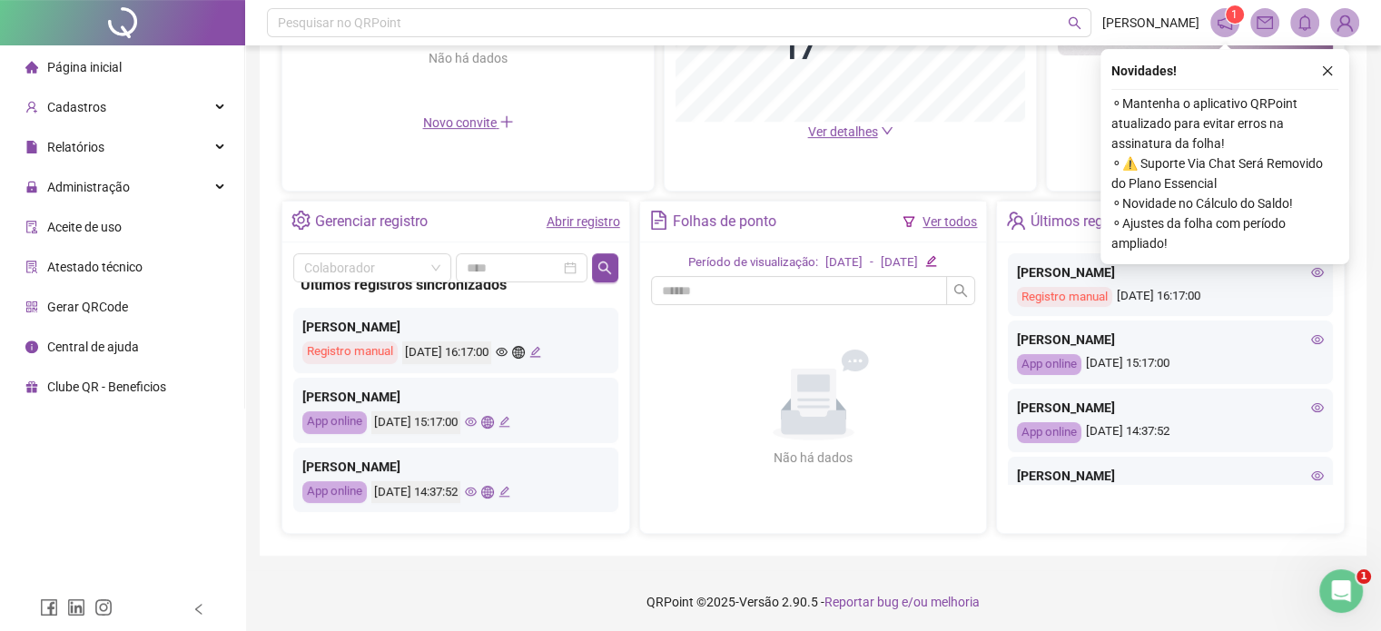
scroll to position [0, 0]
